Goal: Task Accomplishment & Management: Use online tool/utility

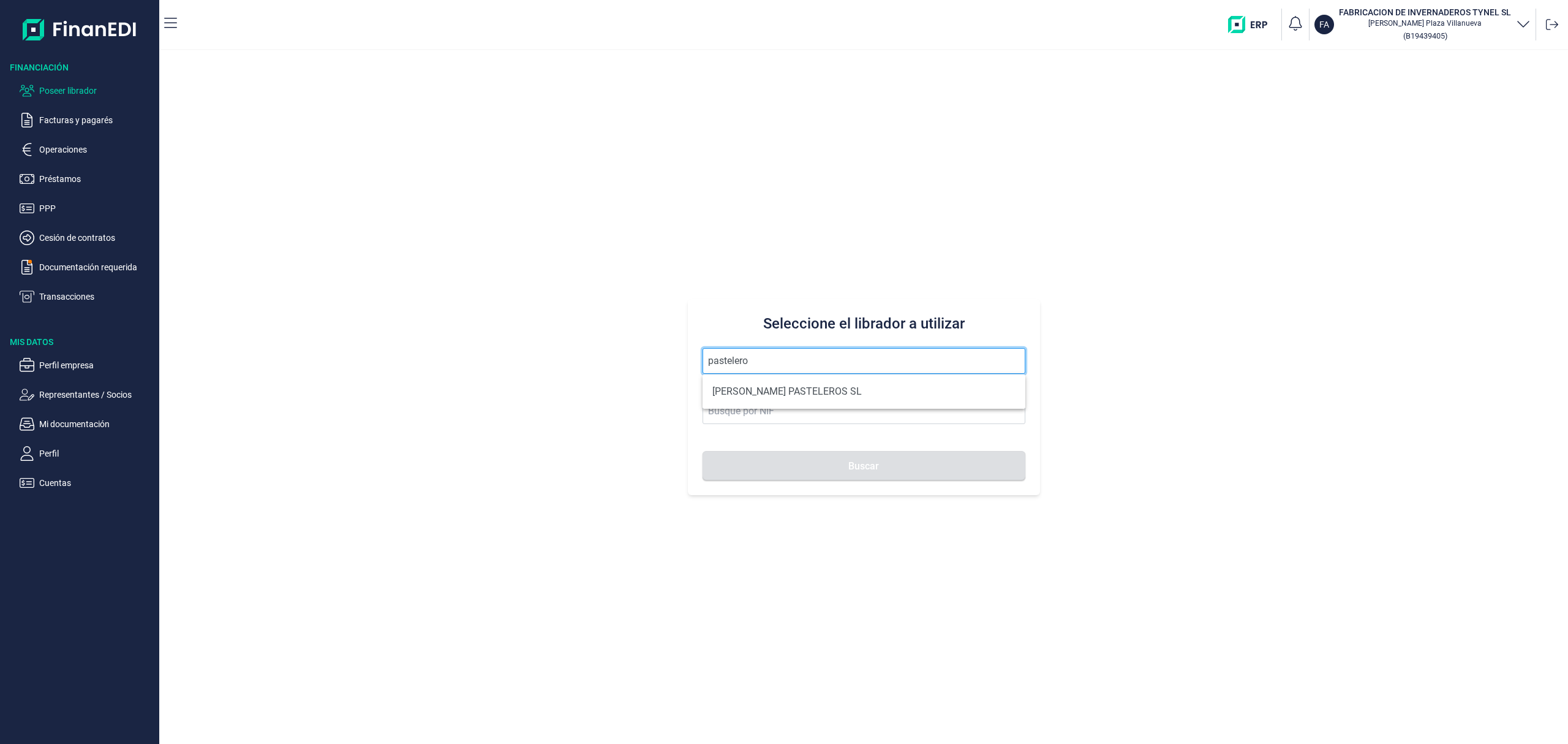
drag, startPoint x: 785, startPoint y: 353, endPoint x: 774, endPoint y: 355, distance: 11.2
click at [789, 355] on input "pastelero" at bounding box center [864, 360] width 323 height 26
drag, startPoint x: 774, startPoint y: 355, endPoint x: 390, endPoint y: 158, distance: 431.6
click at [344, 336] on div "Seleccione el librador a utilizar pastelero Buscar" at bounding box center [863, 396] width 1409 height 693
drag, startPoint x: 773, startPoint y: 356, endPoint x: 300, endPoint y: 263, distance: 482.1
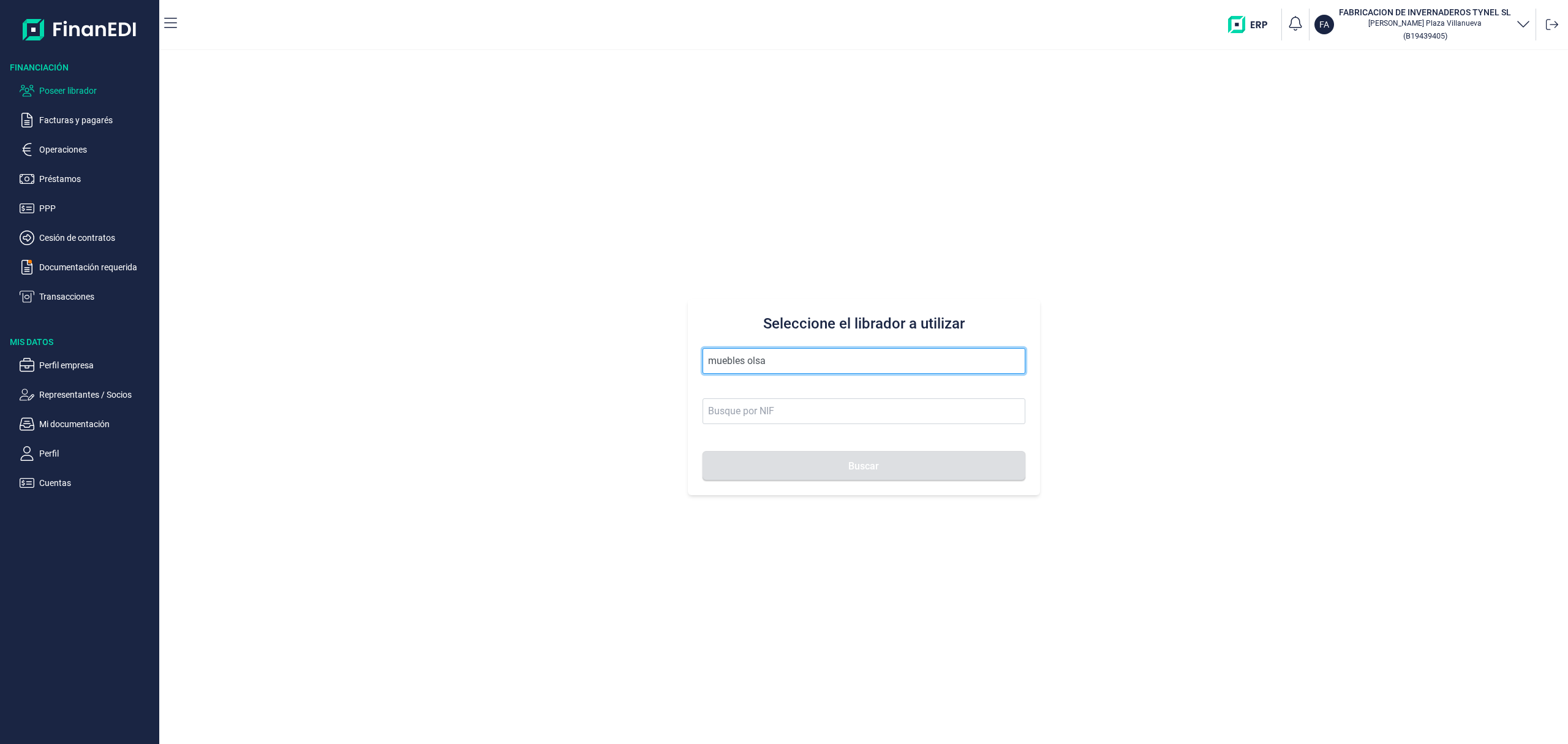
click at [346, 277] on div "Seleccione el librador a utilizar muebles olsa Buscar" at bounding box center [863, 396] width 1409 height 693
type input "[PERSON_NAME]"
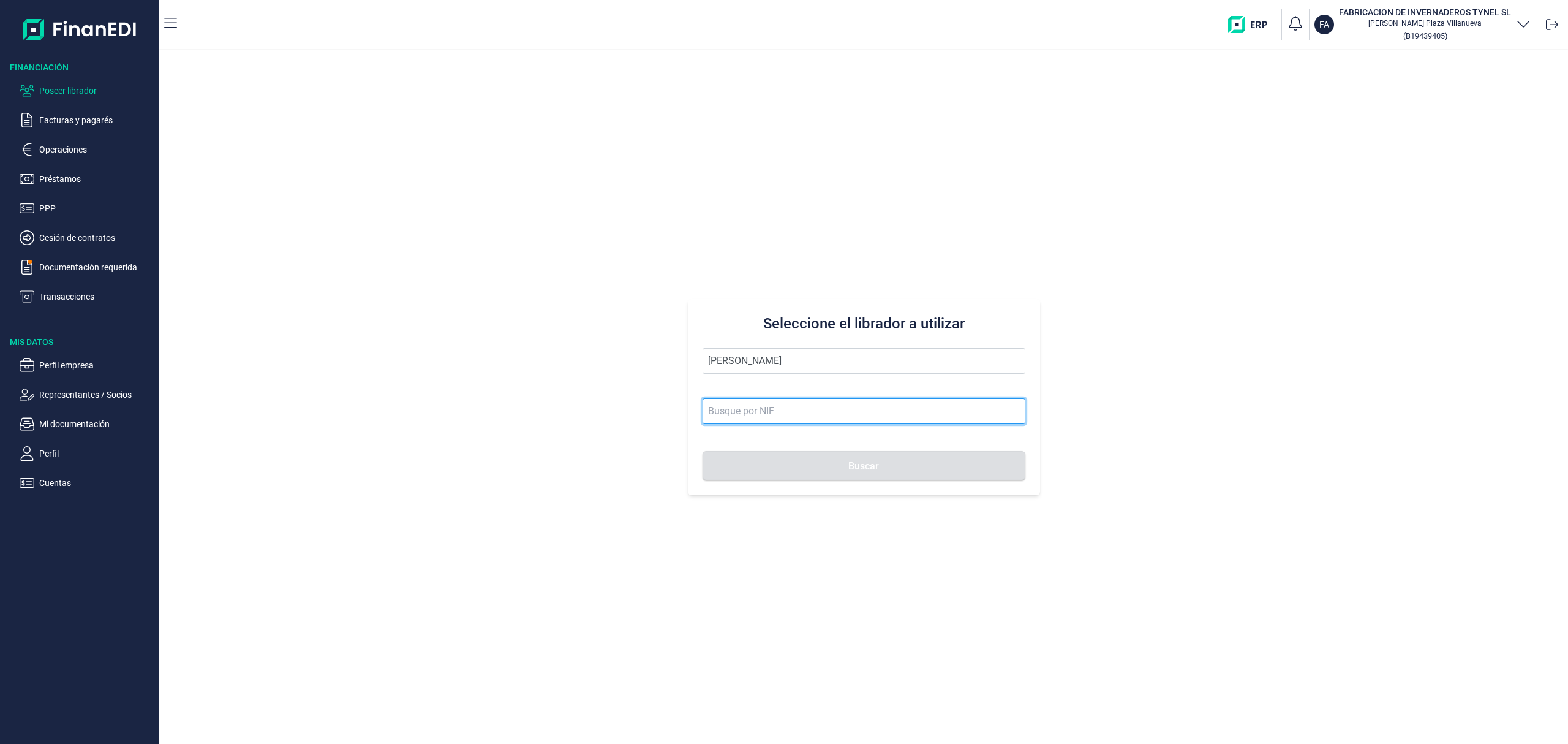
click at [751, 410] on input at bounding box center [864, 411] width 323 height 26
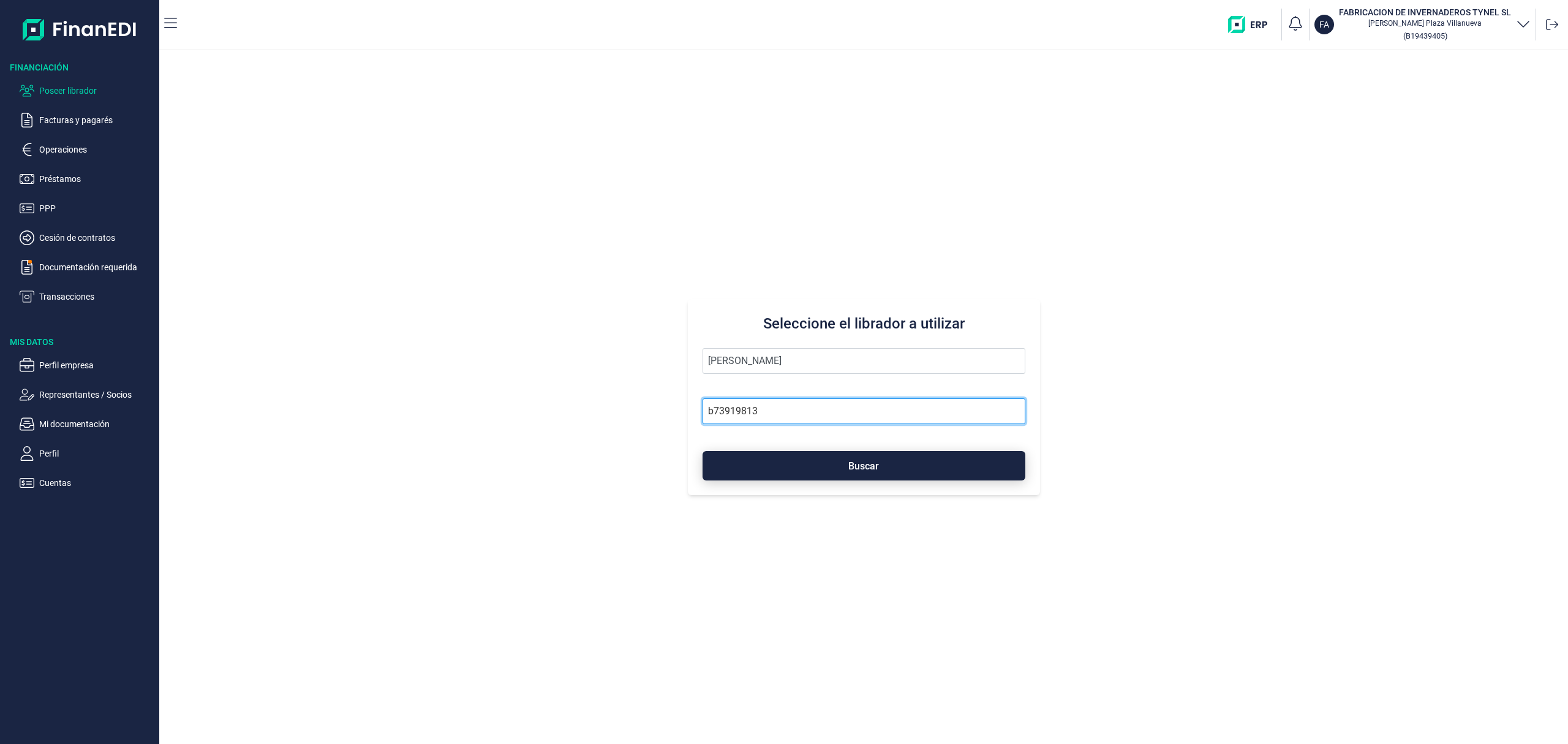
type input "B73919813"
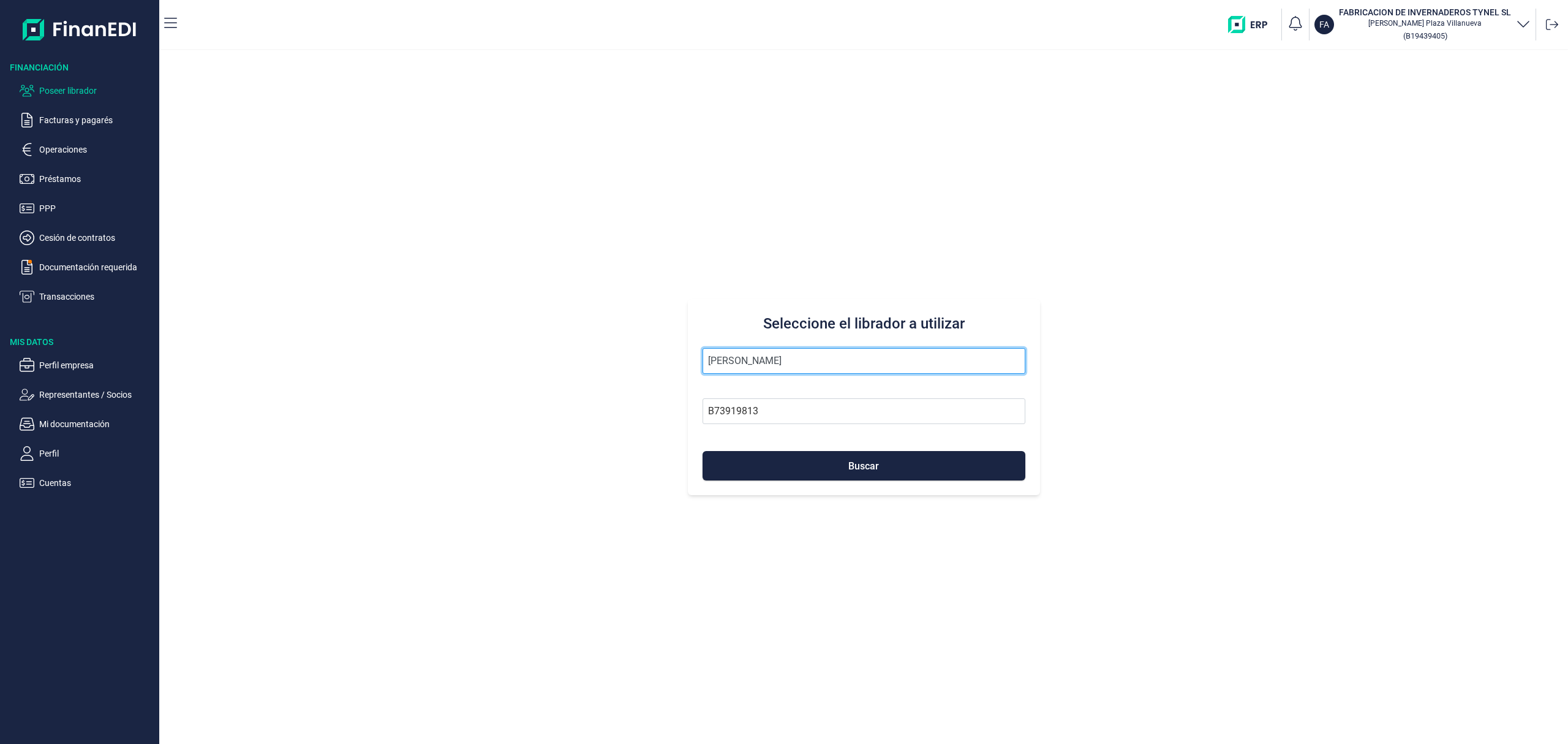
click at [789, 350] on input "[PERSON_NAME]" at bounding box center [864, 360] width 323 height 26
type input "PUERTAS SANOL SL"
click at [865, 473] on button "Buscar" at bounding box center [864, 465] width 323 height 30
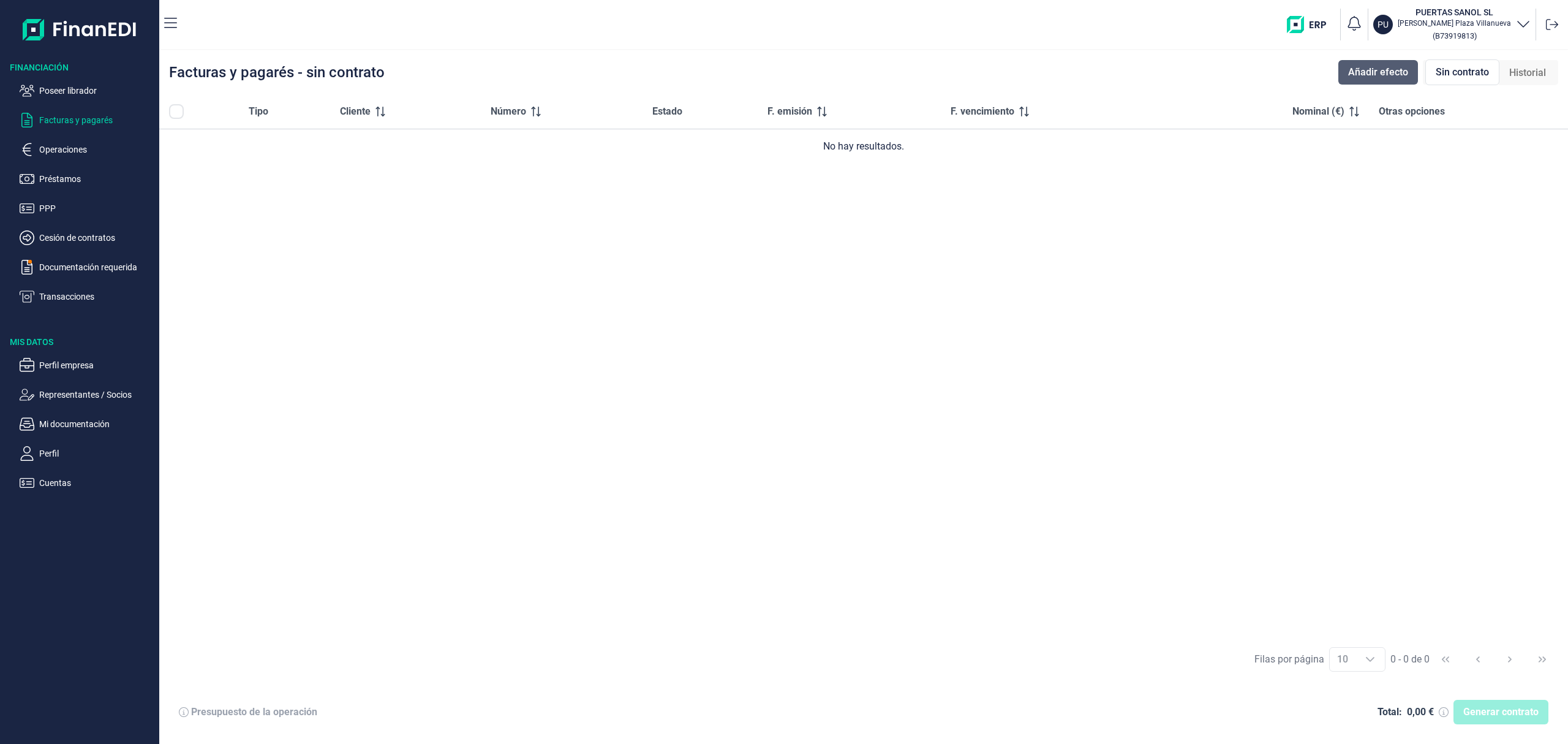
click at [1390, 72] on span "Añadir efecto" at bounding box center [1378, 72] width 60 height 14
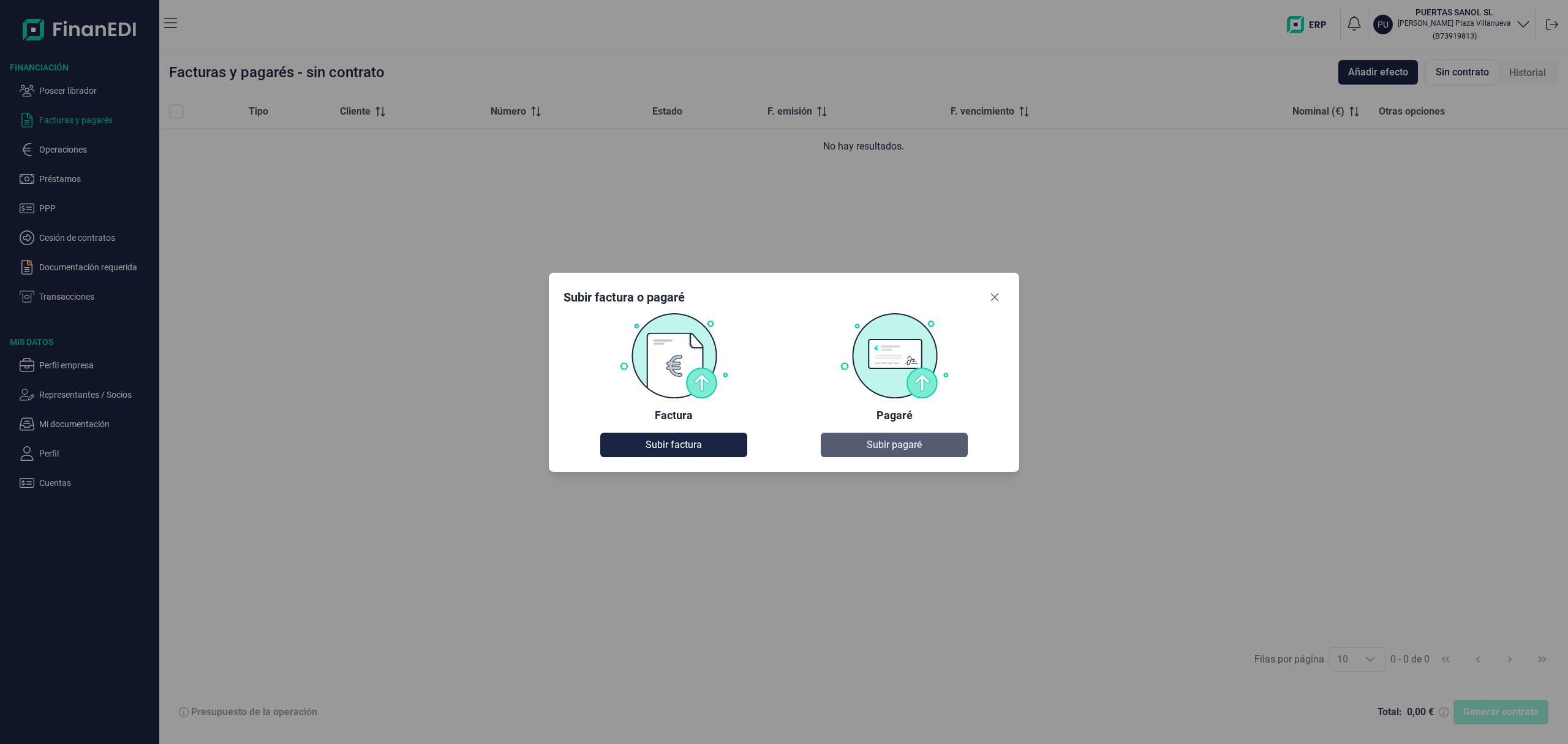
click at [916, 444] on span "Subir pagaré" at bounding box center [895, 444] width 56 height 14
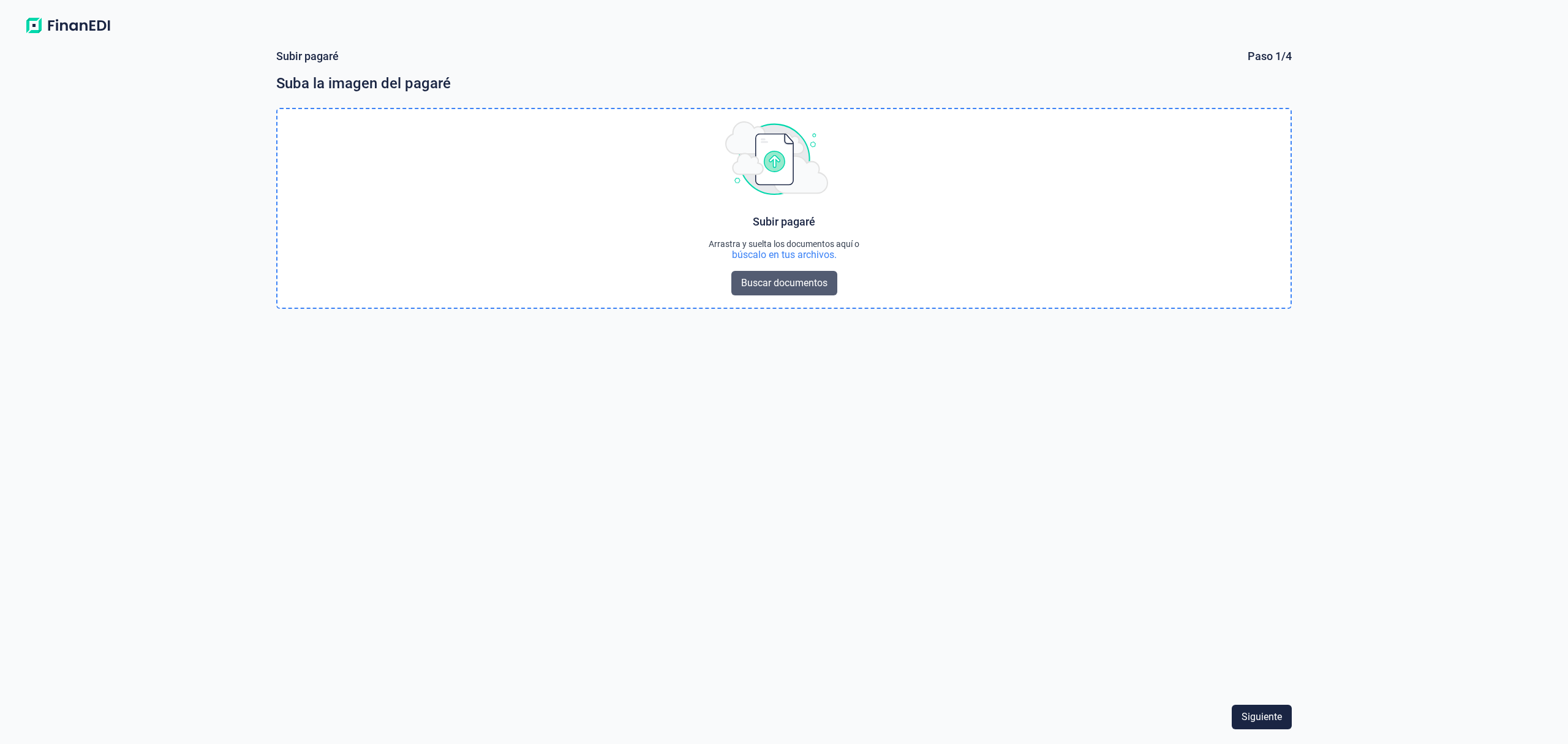
click at [797, 284] on span "Buscar documentos" at bounding box center [784, 282] width 86 height 14
click at [1282, 714] on span "Siguiente" at bounding box center [1262, 716] width 40 height 14
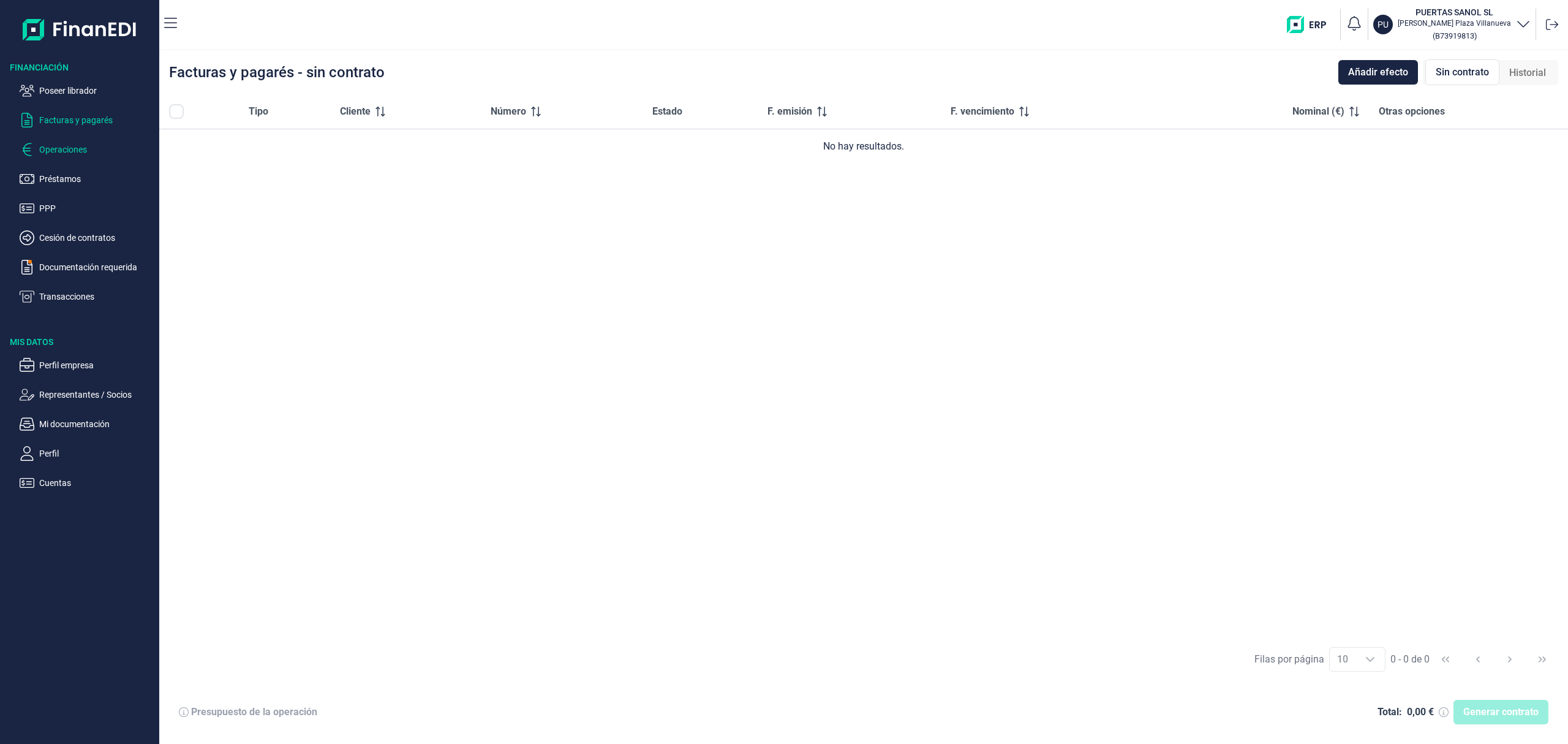
click at [50, 150] on p "Operaciones" at bounding box center [97, 148] width 115 height 14
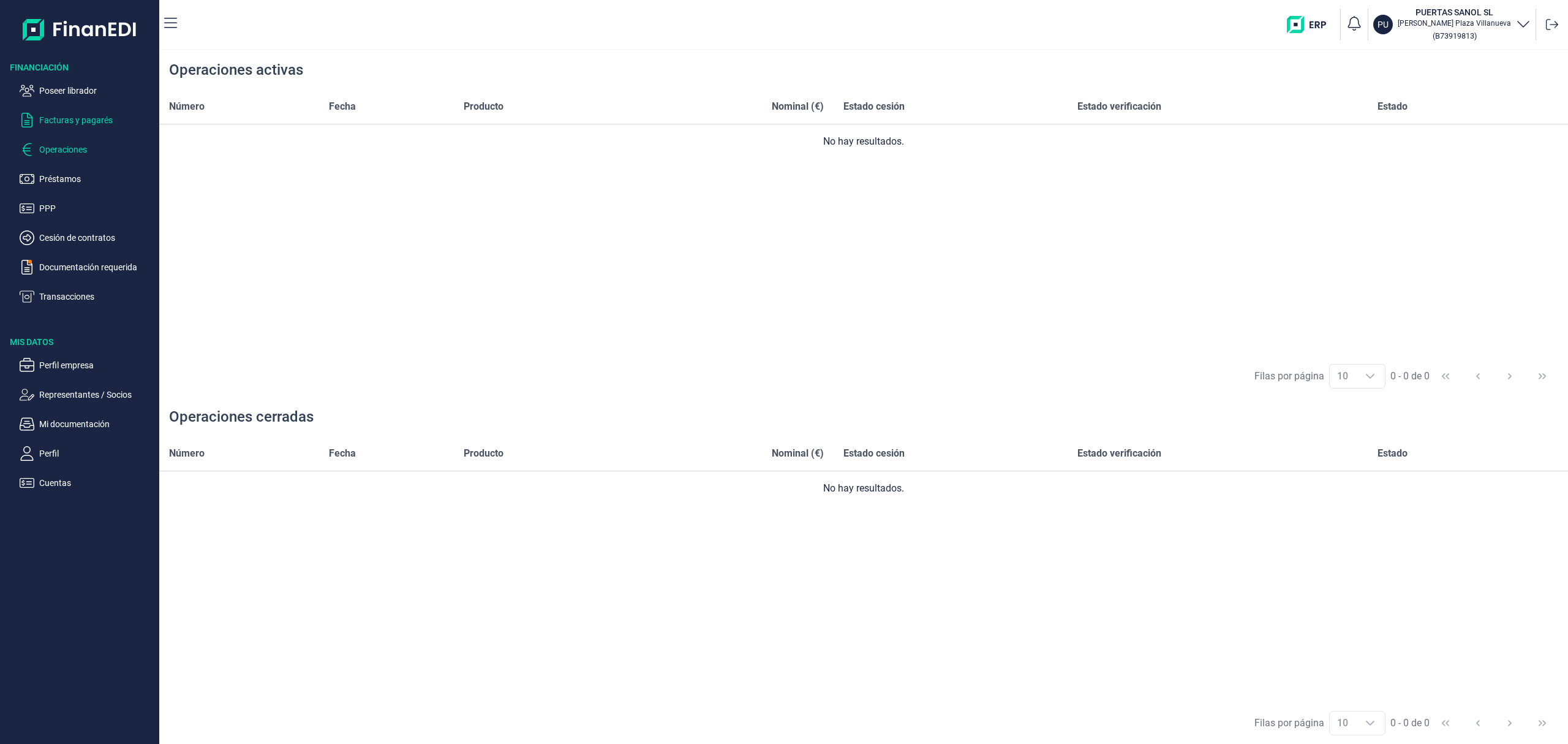
click at [69, 120] on p "Facturas y pagarés" at bounding box center [97, 120] width 115 height 14
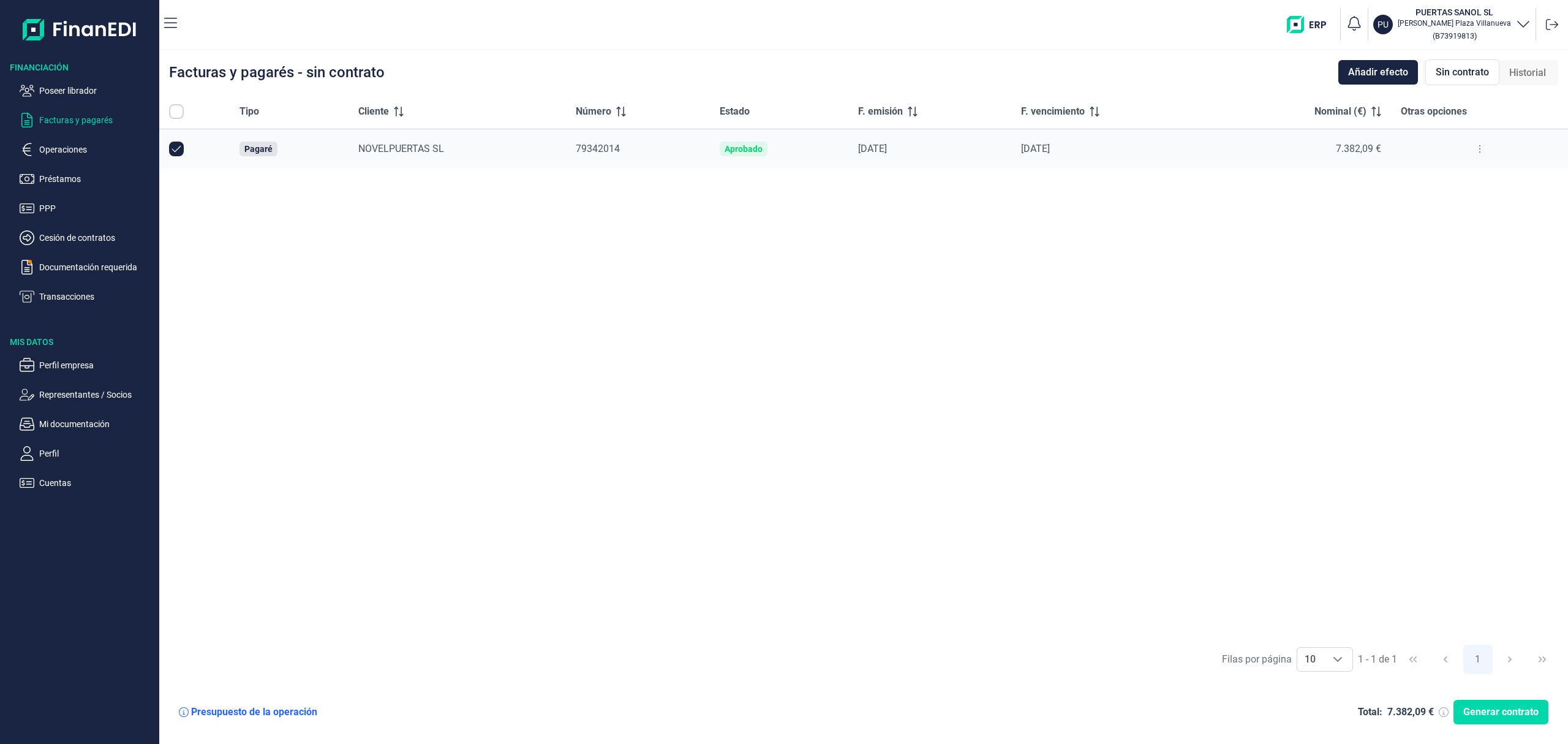
checkbox input "true"
click at [1517, 711] on span "Generar contrato" at bounding box center [1501, 711] width 76 height 14
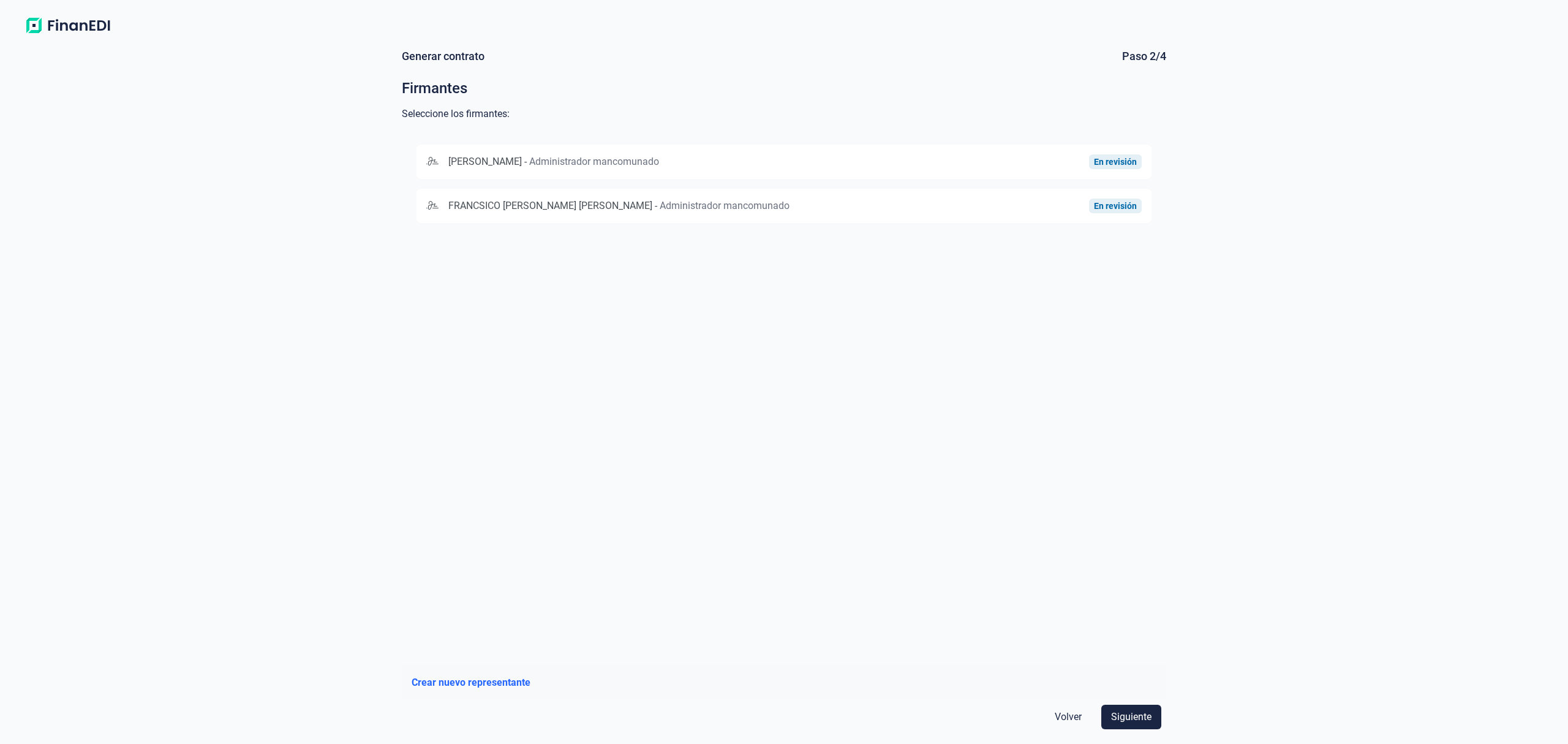
click at [842, 154] on div "[PERSON_NAME] - Administrador mancomunado" at bounding box center [665, 161] width 477 height 14
click at [810, 202] on div "FRANCSICO [PERSON_NAME] [PERSON_NAME] - Administrador mancomunado" at bounding box center [665, 207] width 477 height 14
click at [1145, 710] on span "Siguiente" at bounding box center [1131, 716] width 40 height 14
drag, startPoint x: 518, startPoint y: 163, endPoint x: 752, endPoint y: 347, distance: 297.7
click at [518, 162] on span "CAIXABANK, S.A." at bounding box center [483, 161] width 74 height 11
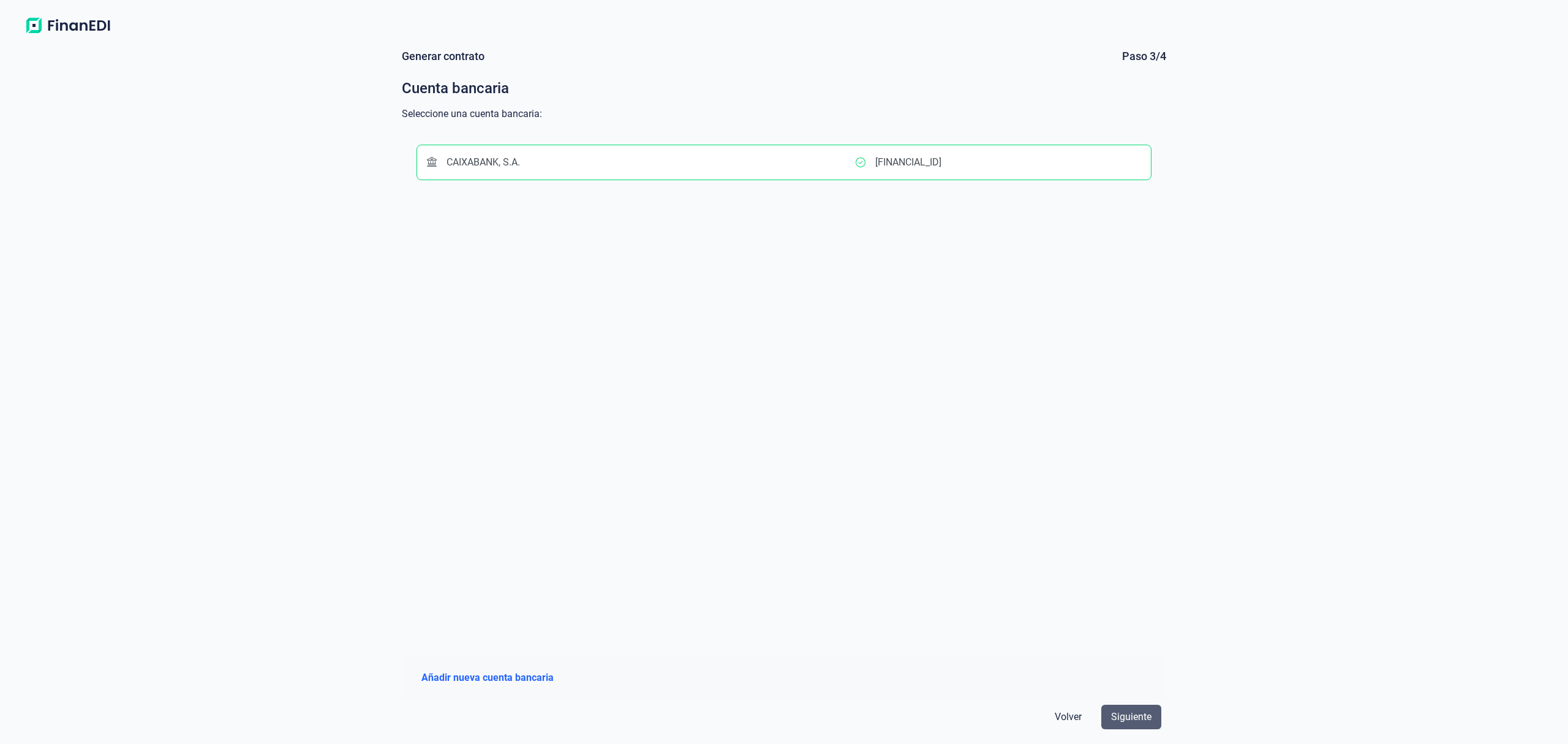
click at [1116, 710] on span "Siguiente" at bounding box center [1131, 716] width 40 height 14
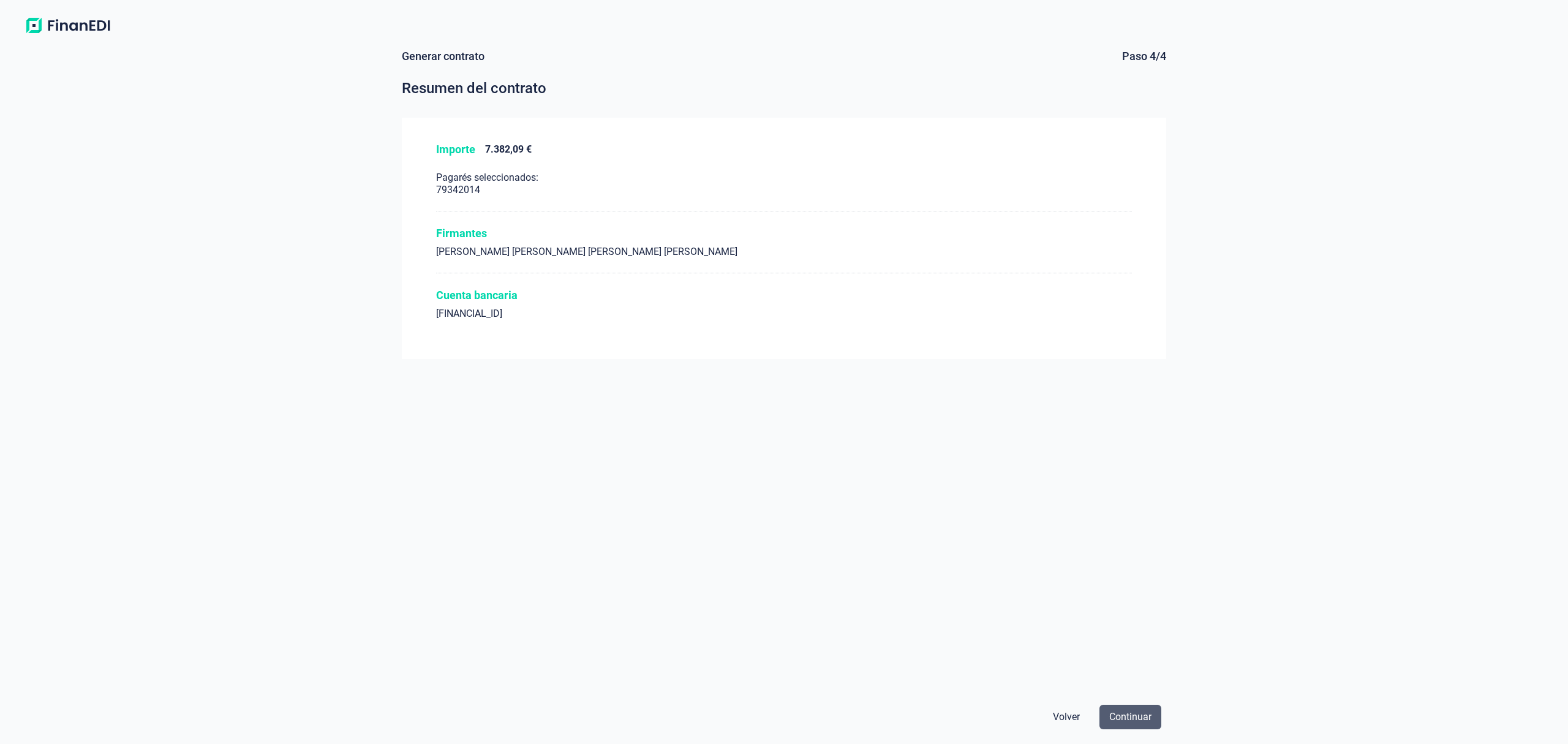
click at [1135, 715] on span "Continuar" at bounding box center [1130, 716] width 42 height 14
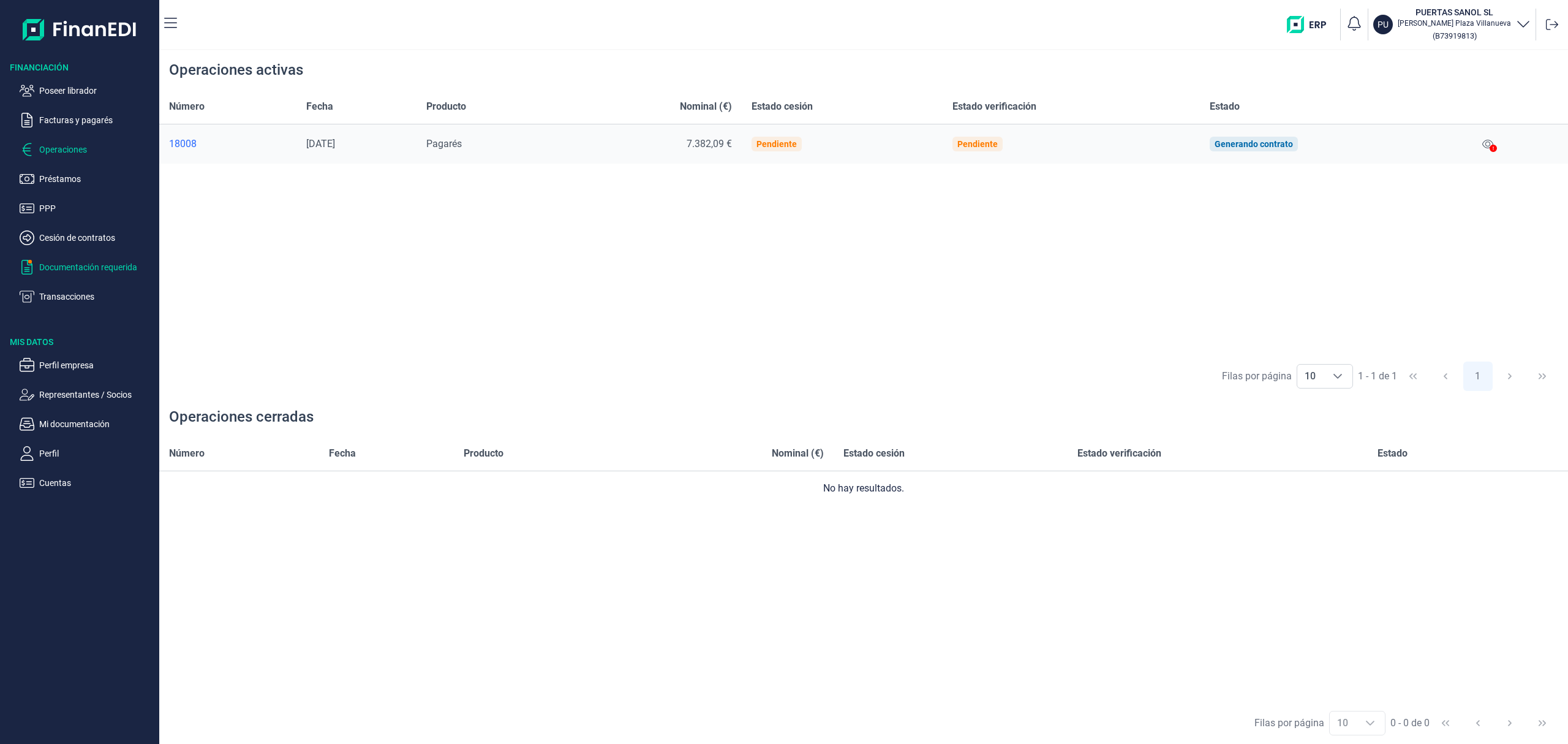
click at [111, 269] on p "Documentación requerida" at bounding box center [97, 266] width 115 height 14
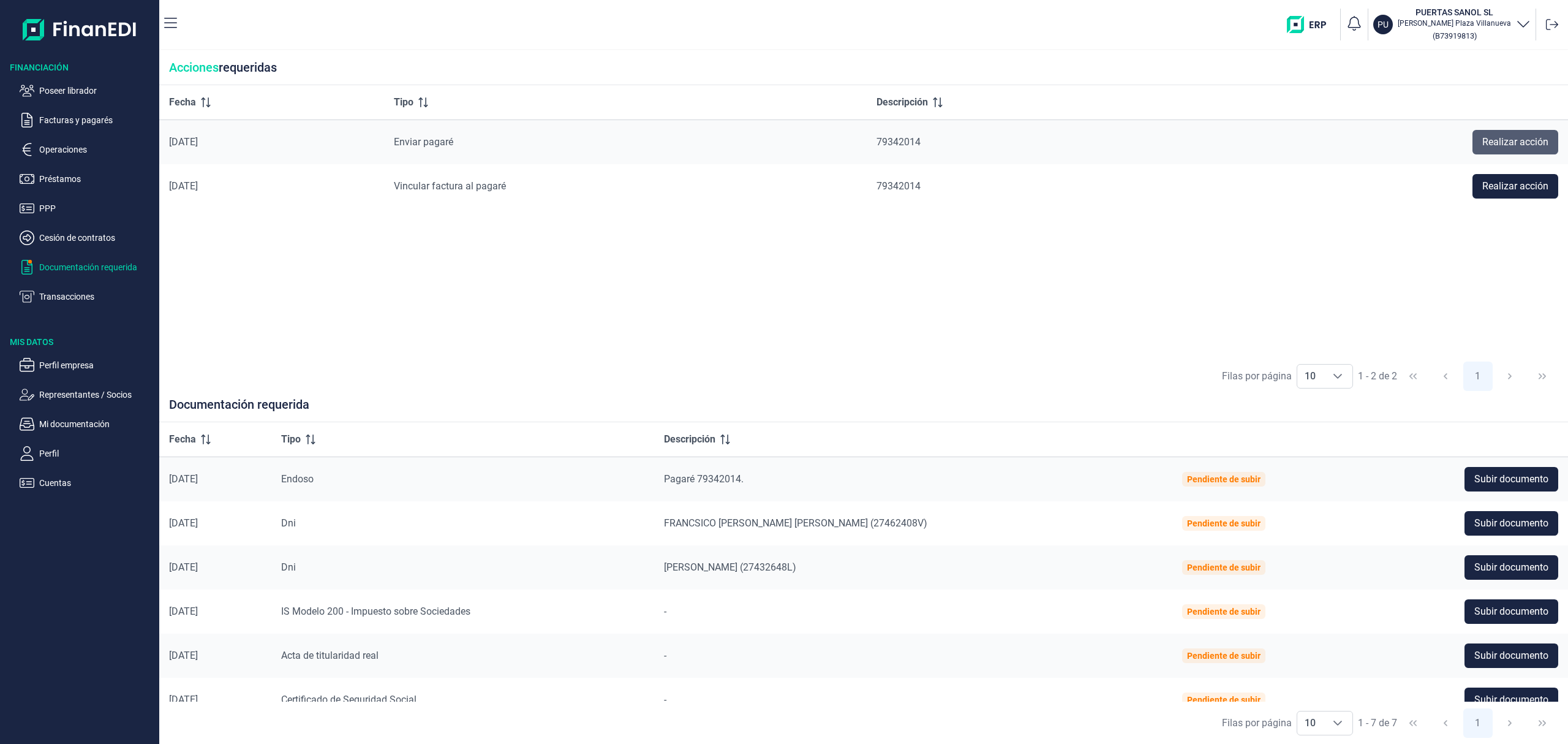
click at [1506, 140] on span "Realizar acción" at bounding box center [1515, 142] width 66 height 14
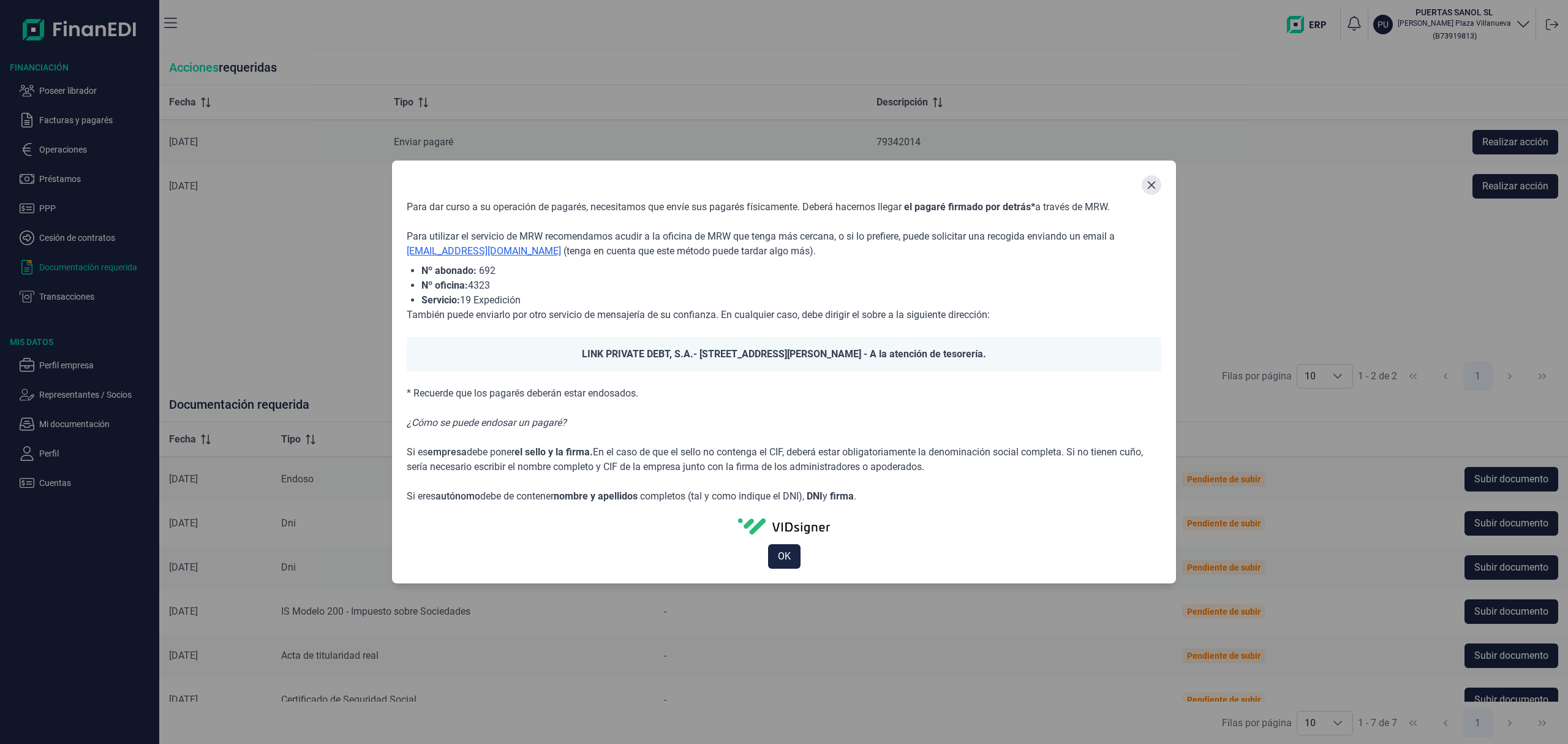
click at [1153, 185] on icon "Close" at bounding box center [1151, 185] width 10 height 10
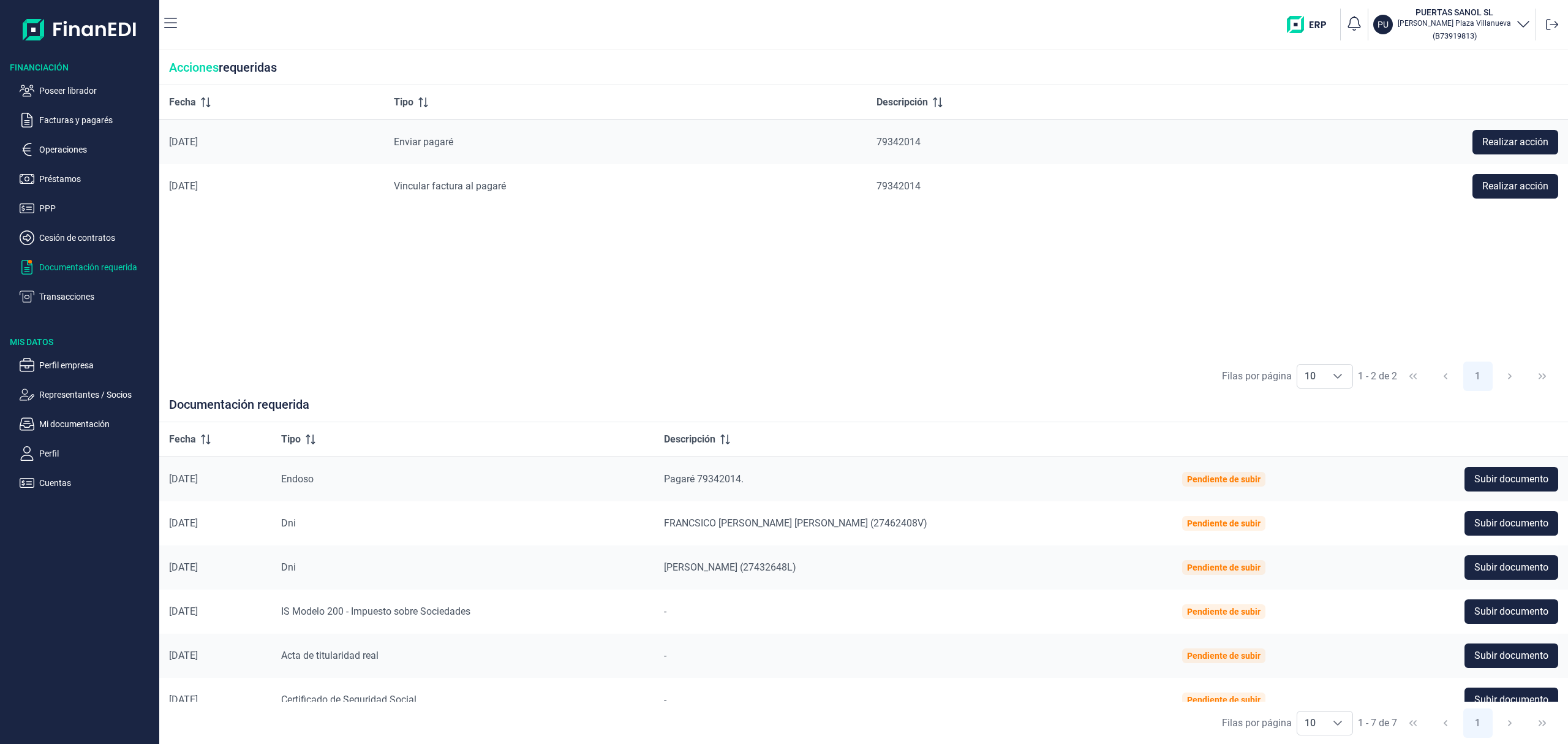
scroll to position [64, 0]
